Goal: Obtain resource: Obtain resource

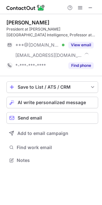
scroll to position [156, 102]
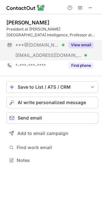
click at [72, 44] on button "View email" at bounding box center [81, 45] width 25 height 6
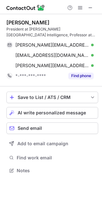
scroll to position [167, 102]
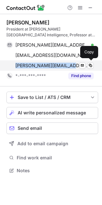
drag, startPoint x: 12, startPoint y: 65, endPoint x: 61, endPoint y: 70, distance: 48.9
click at [61, 70] on div "[PERSON_NAME][EMAIL_ADDRESS][DOMAIN_NAME] Verified Send email Copy" at bounding box center [50, 66] width 88 height 10
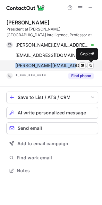
copy span "[PERSON_NAME][EMAIL_ADDRESS][DOMAIN_NAME]"
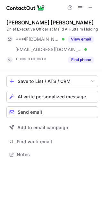
scroll to position [150, 102]
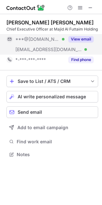
click at [76, 41] on button "View email" at bounding box center [81, 39] width 25 height 6
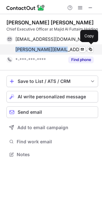
drag, startPoint x: 9, startPoint y: 52, endPoint x: 60, endPoint y: 53, distance: 50.9
click at [61, 53] on div "ahmed.ismail@maf.ae Verified Send email Copy" at bounding box center [50, 49] width 88 height 10
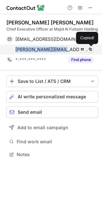
copy span "ahmed.ismail@maf.ae"
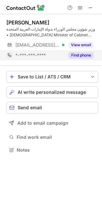
scroll to position [146, 102]
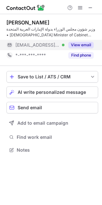
click at [75, 44] on button "View email" at bounding box center [81, 45] width 25 height 6
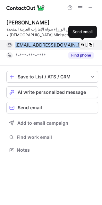
drag, startPoint x: 15, startPoint y: 45, endPoint x: 84, endPoint y: 48, distance: 69.0
click at [84, 48] on div "mohammedalgergawi@ymail.com Verified Send email" at bounding box center [50, 45] width 88 height 10
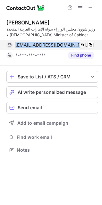
copy div "mohammedalgergawi@ymail.com Verified"
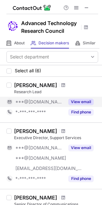
click at [77, 103] on button "View email" at bounding box center [81, 102] width 25 height 6
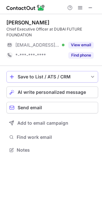
scroll to position [146, 102]
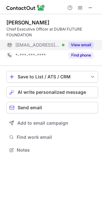
click at [77, 46] on button "View email" at bounding box center [81, 45] width 25 height 6
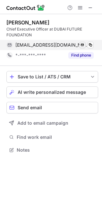
drag, startPoint x: 14, startPoint y: 44, endPoint x: 82, endPoint y: 48, distance: 68.7
click at [82, 48] on div "khalfan.belhoul@dubaifuture.gov.ae Verified Send email Copy" at bounding box center [50, 45] width 88 height 10
drag, startPoint x: 88, startPoint y: 48, endPoint x: 15, endPoint y: 45, distance: 73.5
click at [15, 45] on div "khalfan.belhoul@dubaifuture.gov.ae Verified Send email Copy" at bounding box center [50, 45] width 88 height 10
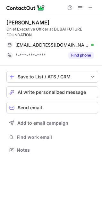
copy span "khalfan.belhoul@dubaifuture.gov.ae"
